Goal: Information Seeking & Learning: Learn about a topic

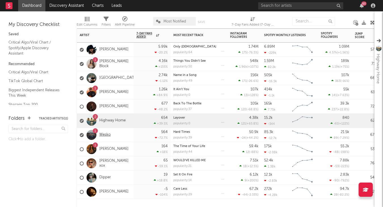
click at [104, 136] on link "Wesko" at bounding box center [104, 134] width 11 height 5
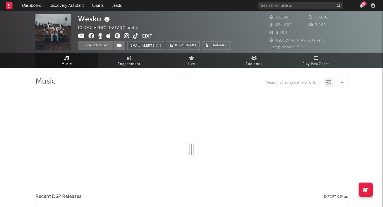
select select "6m"
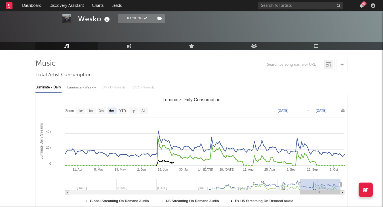
scroll to position [18, 0]
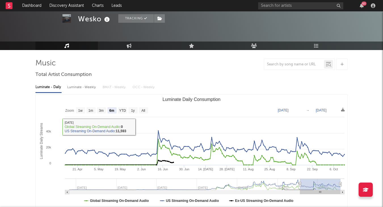
click at [87, 87] on div "Luminate - Weekly" at bounding box center [82, 87] width 30 height 10
select select "6m"
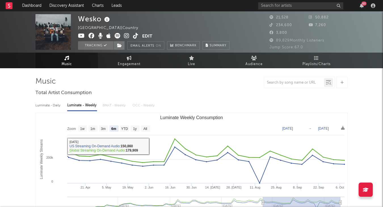
scroll to position [0, 0]
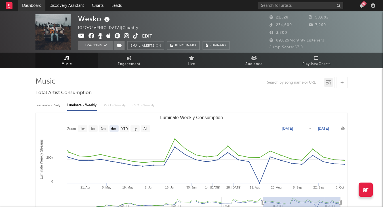
click at [35, 7] on link "Dashboard" at bounding box center [31, 5] width 27 height 11
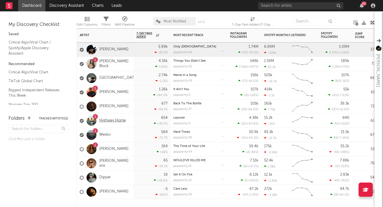
click at [107, 120] on link "Highway Home" at bounding box center [112, 120] width 26 height 5
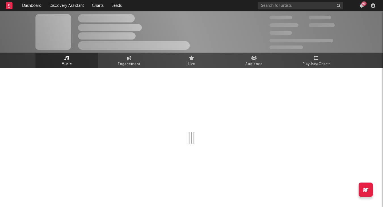
select select "6m"
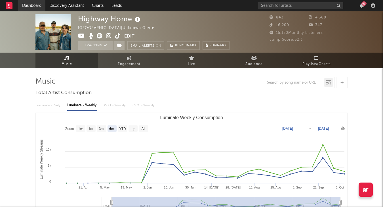
click at [32, 6] on link "Dashboard" at bounding box center [31, 5] width 27 height 11
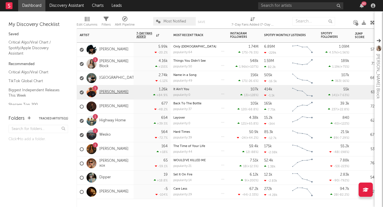
click at [117, 91] on link "[PERSON_NAME]" at bounding box center [113, 92] width 29 height 5
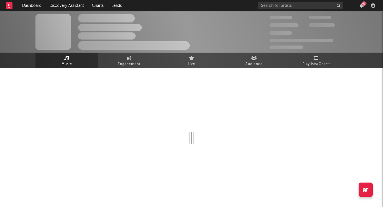
select select "6m"
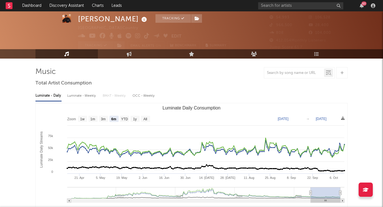
scroll to position [17, 0]
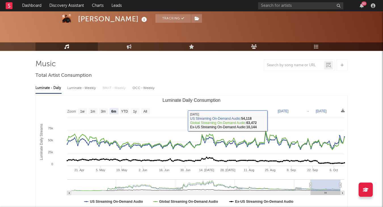
click at [79, 89] on div "Luminate - Weekly" at bounding box center [82, 88] width 30 height 10
select select "6m"
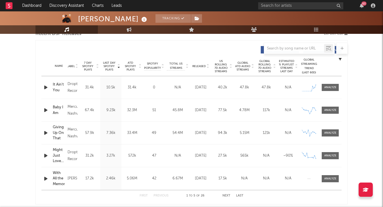
scroll to position [208, 0]
click at [331, 154] on div at bounding box center [331, 155] width 12 height 4
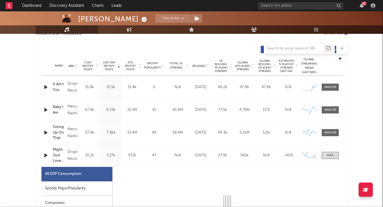
scroll to position [308, 0]
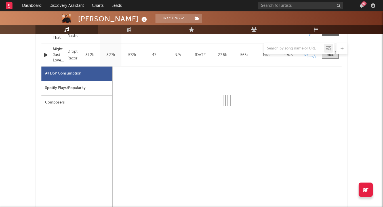
select select "1w"
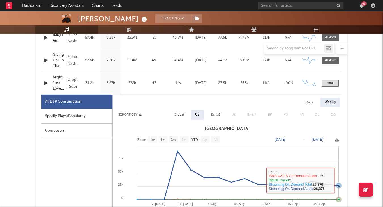
scroll to position [277, 0]
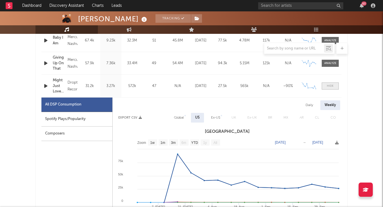
click at [331, 85] on div at bounding box center [330, 86] width 7 height 4
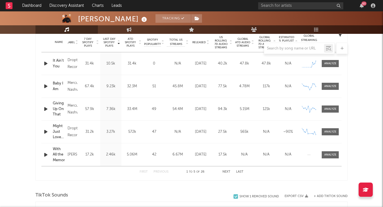
scroll to position [218, 0]
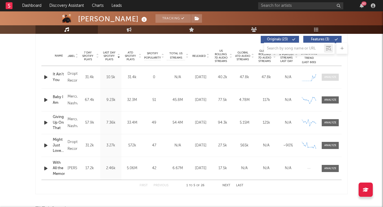
click at [329, 74] on span at bounding box center [330, 77] width 17 height 7
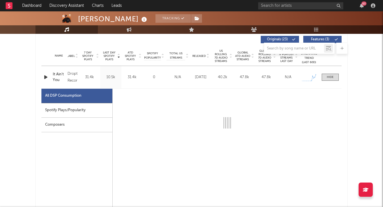
select select "1w"
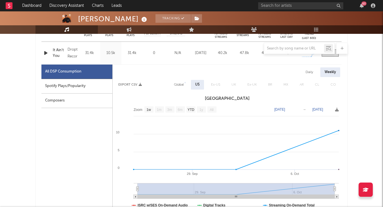
scroll to position [243, 0]
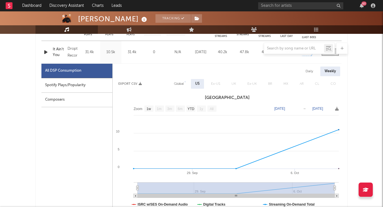
click at [311, 73] on div "Daily" at bounding box center [310, 71] width 16 height 10
select select "1w"
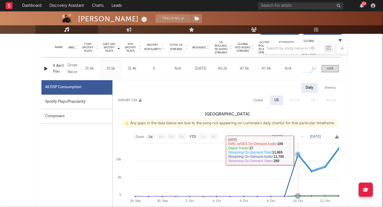
scroll to position [225, 0]
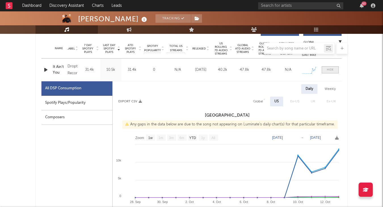
click at [330, 70] on div at bounding box center [330, 70] width 7 height 4
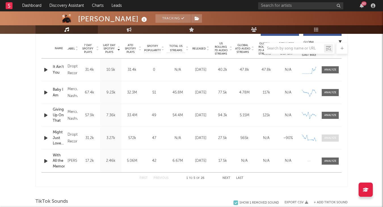
click at [330, 137] on div at bounding box center [331, 138] width 12 height 4
select select "1w"
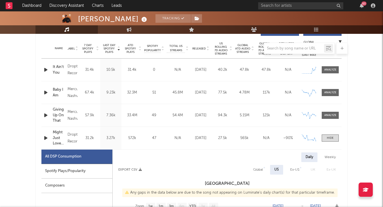
scroll to position [313, 0]
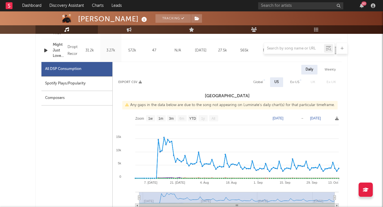
click at [333, 71] on div "Weekly" at bounding box center [331, 70] width 20 height 10
select select "1w"
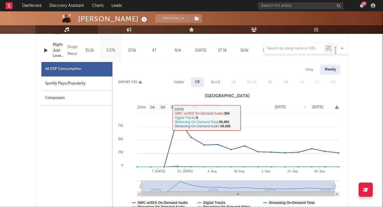
click at [311, 70] on div "Daily" at bounding box center [310, 70] width 16 height 10
select select "1w"
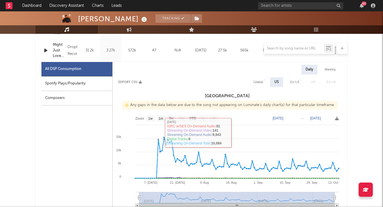
click at [256, 83] on div "Global" at bounding box center [258, 82] width 10 height 7
select select "1w"
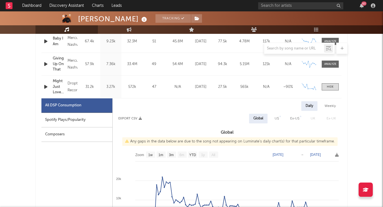
scroll to position [297, 0]
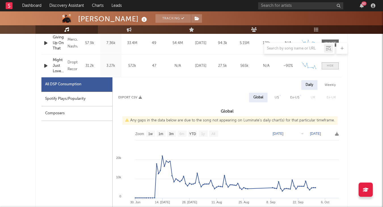
click at [329, 67] on div at bounding box center [330, 66] width 7 height 4
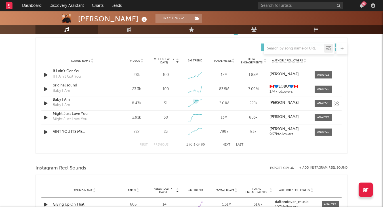
scroll to position [396, 0]
click at [326, 129] on div at bounding box center [323, 131] width 12 height 4
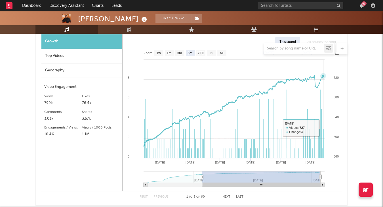
scroll to position [494, 0]
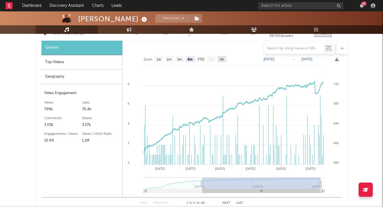
click at [223, 61] on text "All" at bounding box center [222, 59] width 4 height 4
select select "All"
type input "[DATE]"
